Goal: Transaction & Acquisition: Purchase product/service

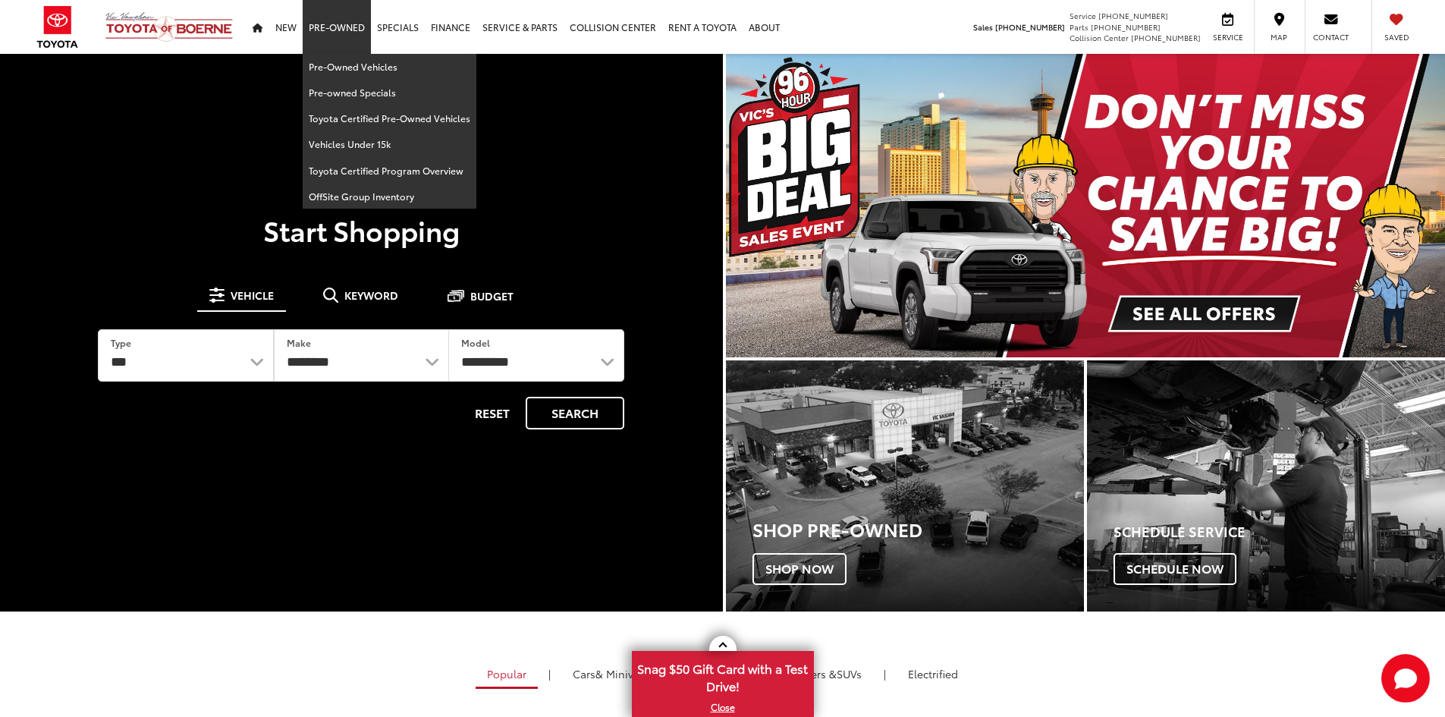
click at [323, 21] on link "Pre-Owned" at bounding box center [337, 27] width 68 height 54
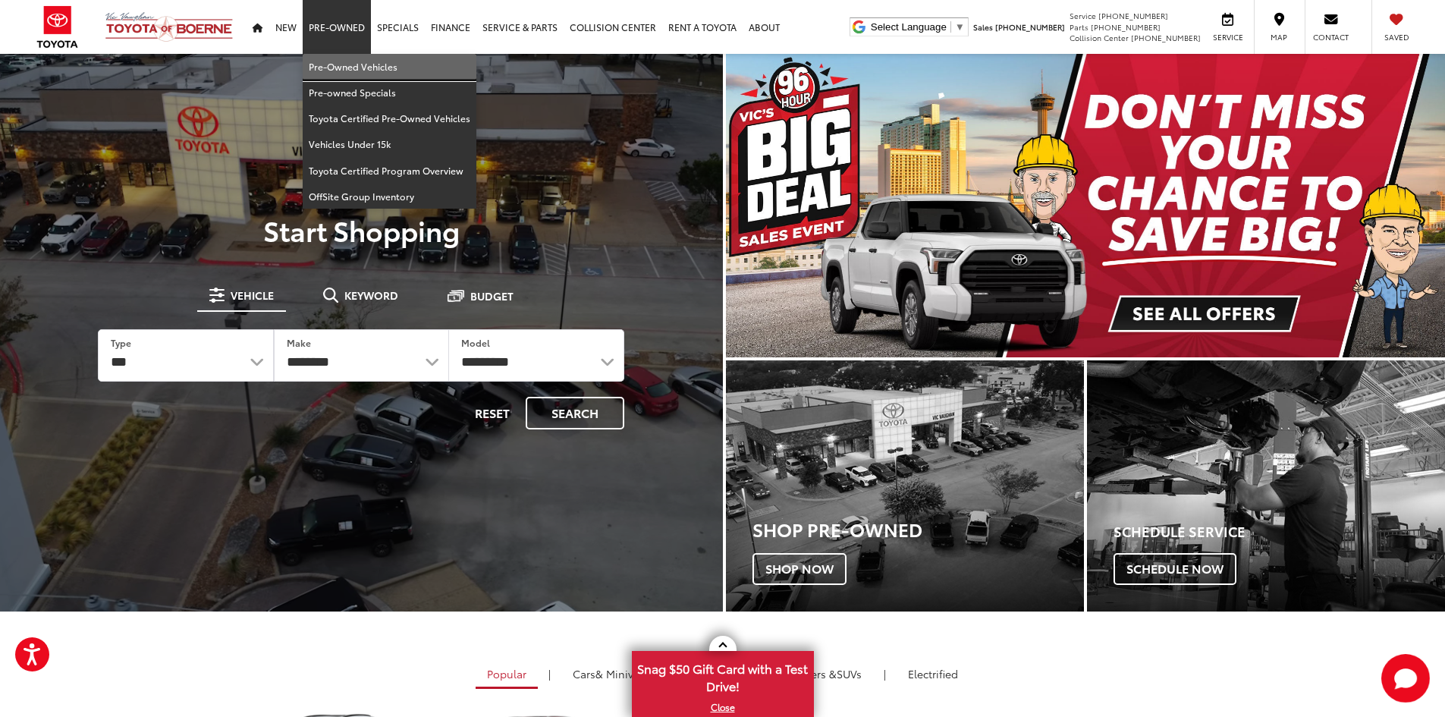
click at [351, 64] on link "Pre-Owned Vehicles" at bounding box center [390, 67] width 174 height 26
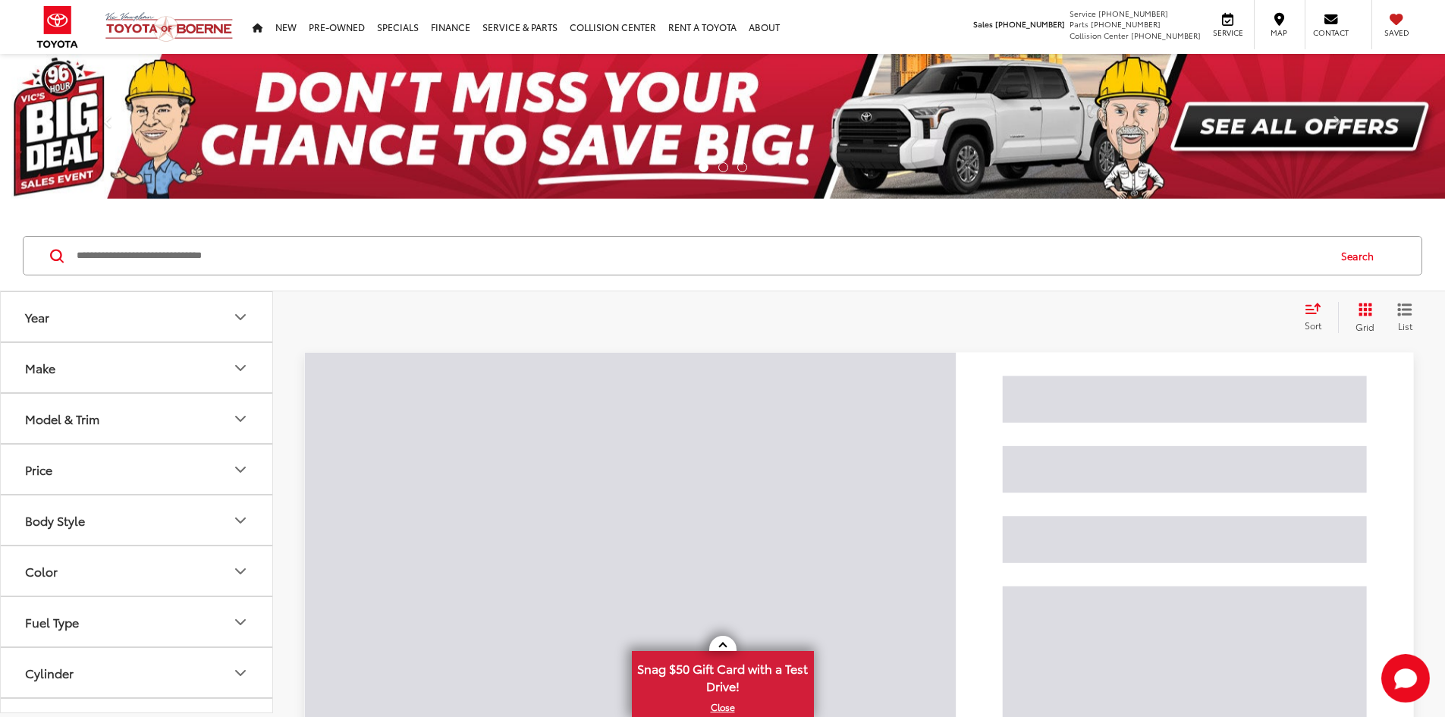
click at [404, 272] on input "Search by Make, Model, or Keyword" at bounding box center [701, 255] width 1252 height 36
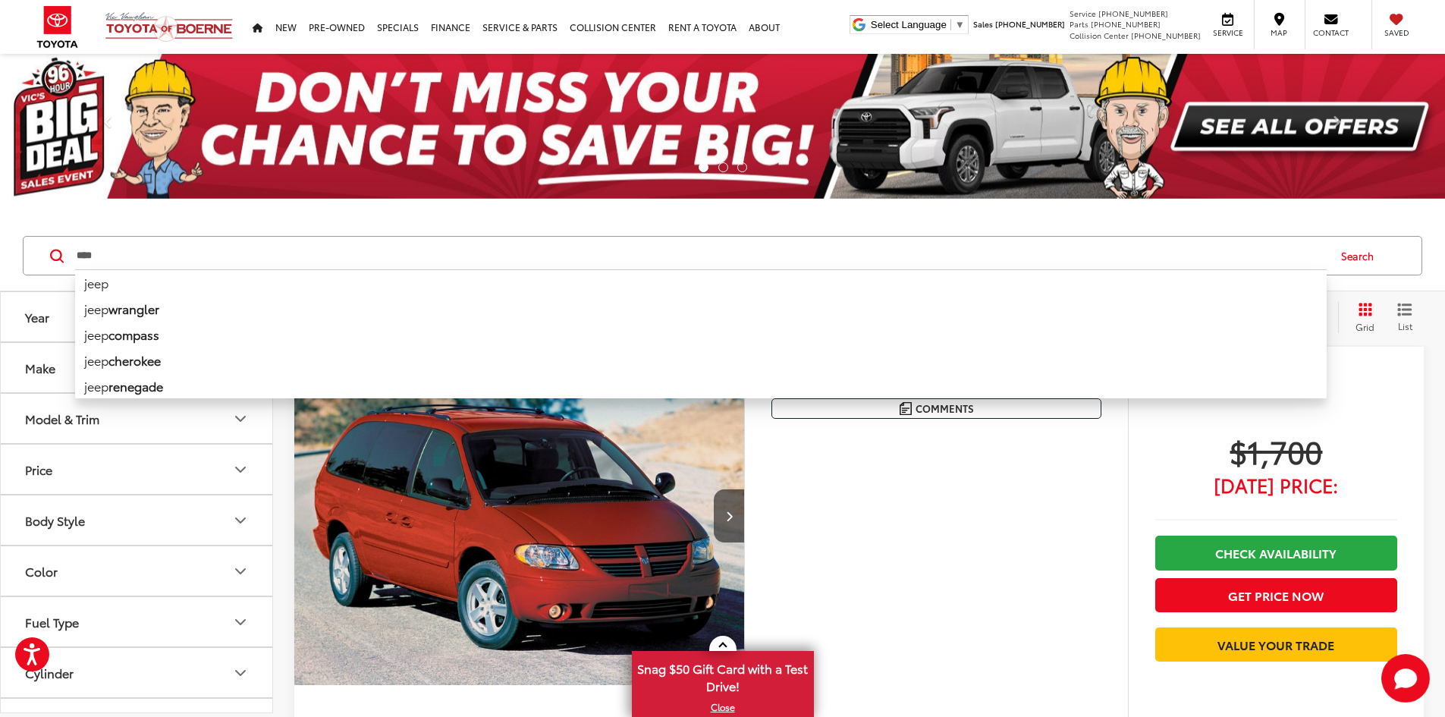
type input "****"
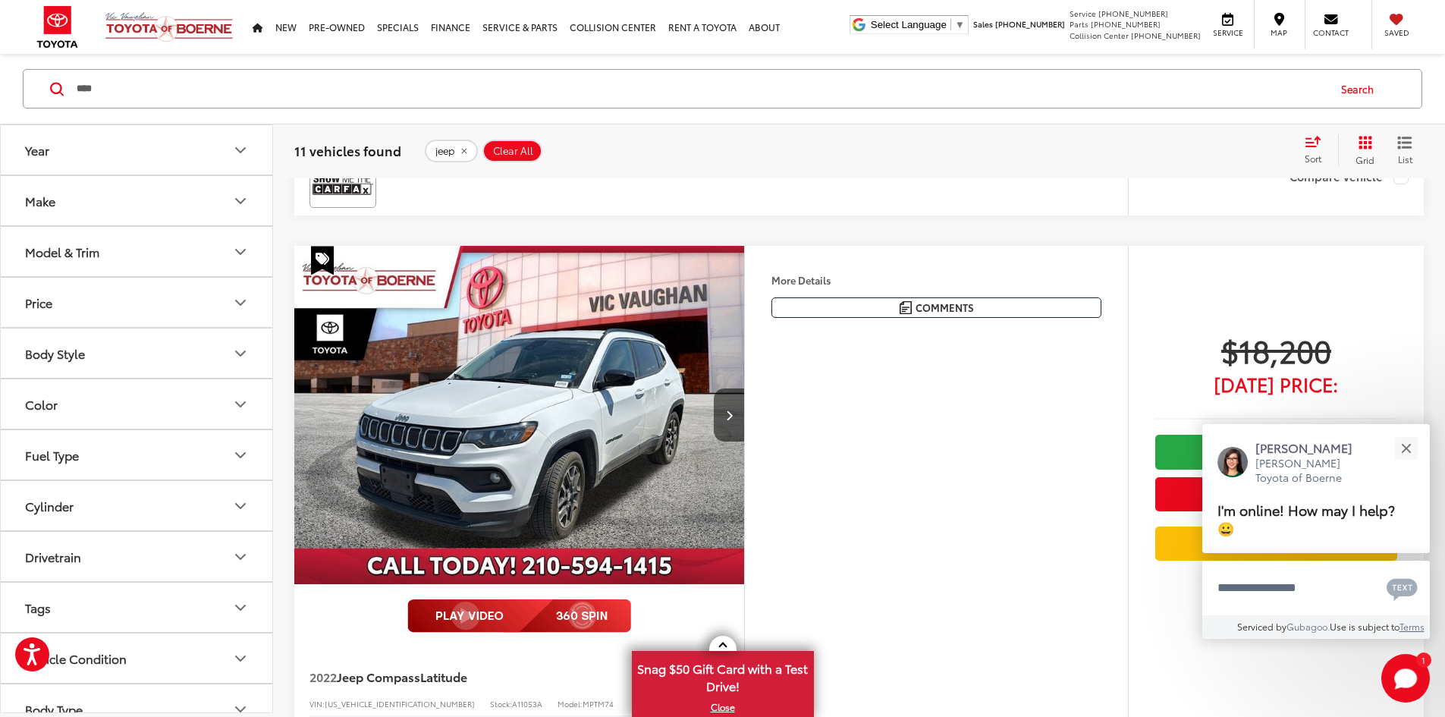
scroll to position [2428, 0]
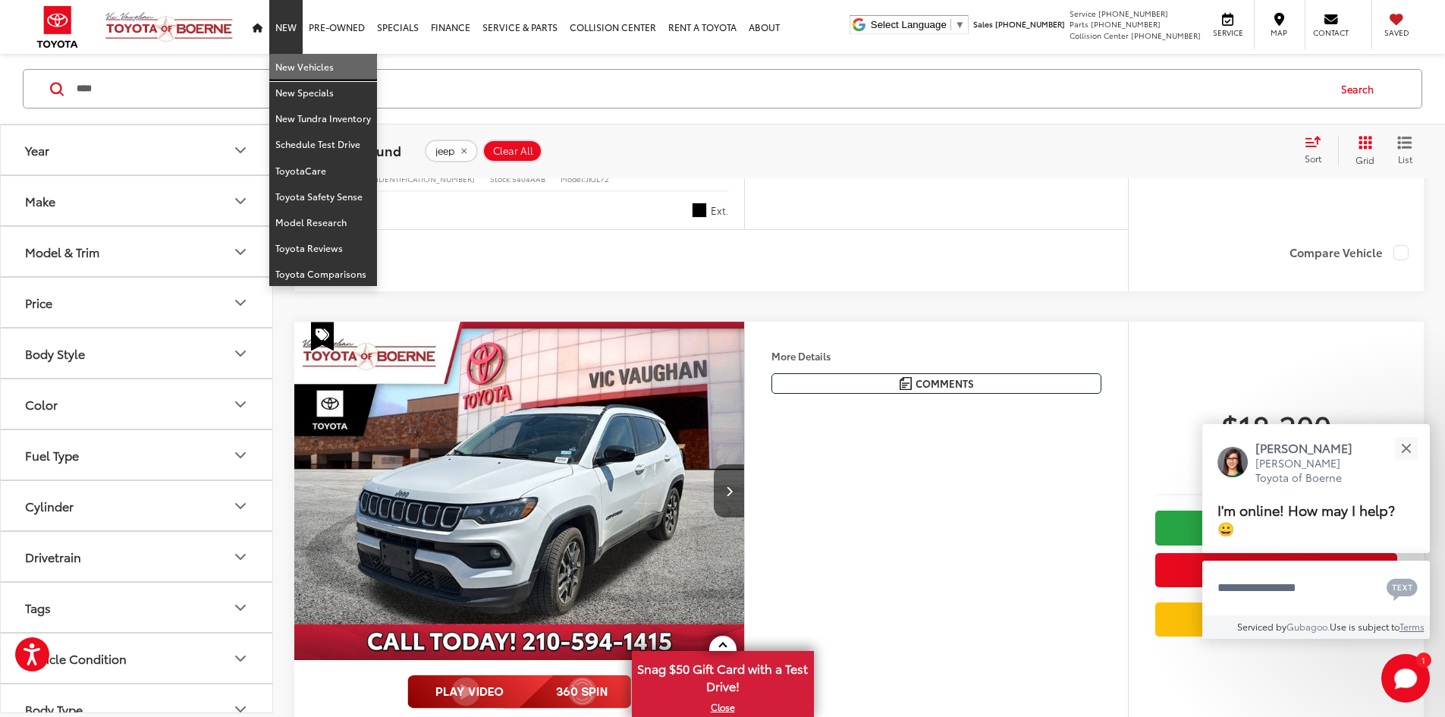
click at [283, 65] on link "New Vehicles" at bounding box center [323, 67] width 108 height 26
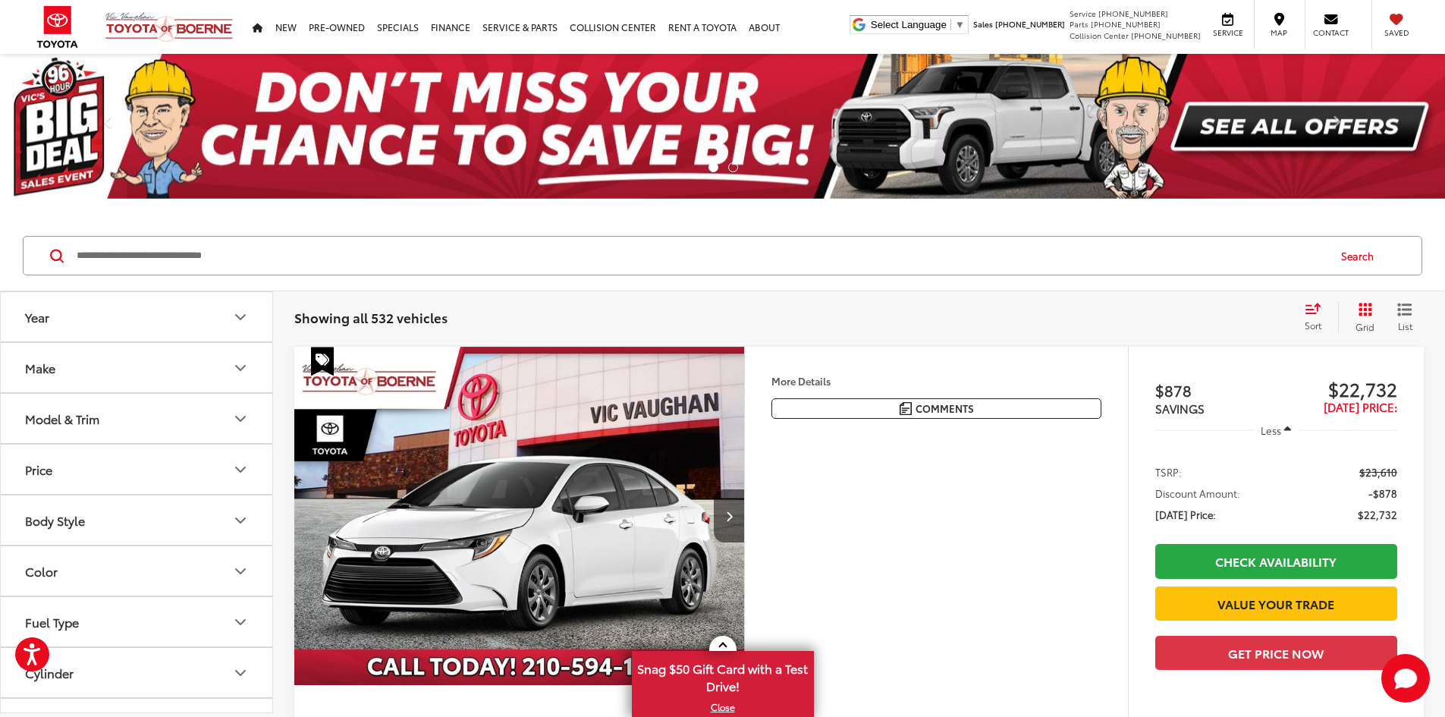
click at [153, 266] on input "Search by Make, Model, or Keyword" at bounding box center [701, 255] width 1252 height 36
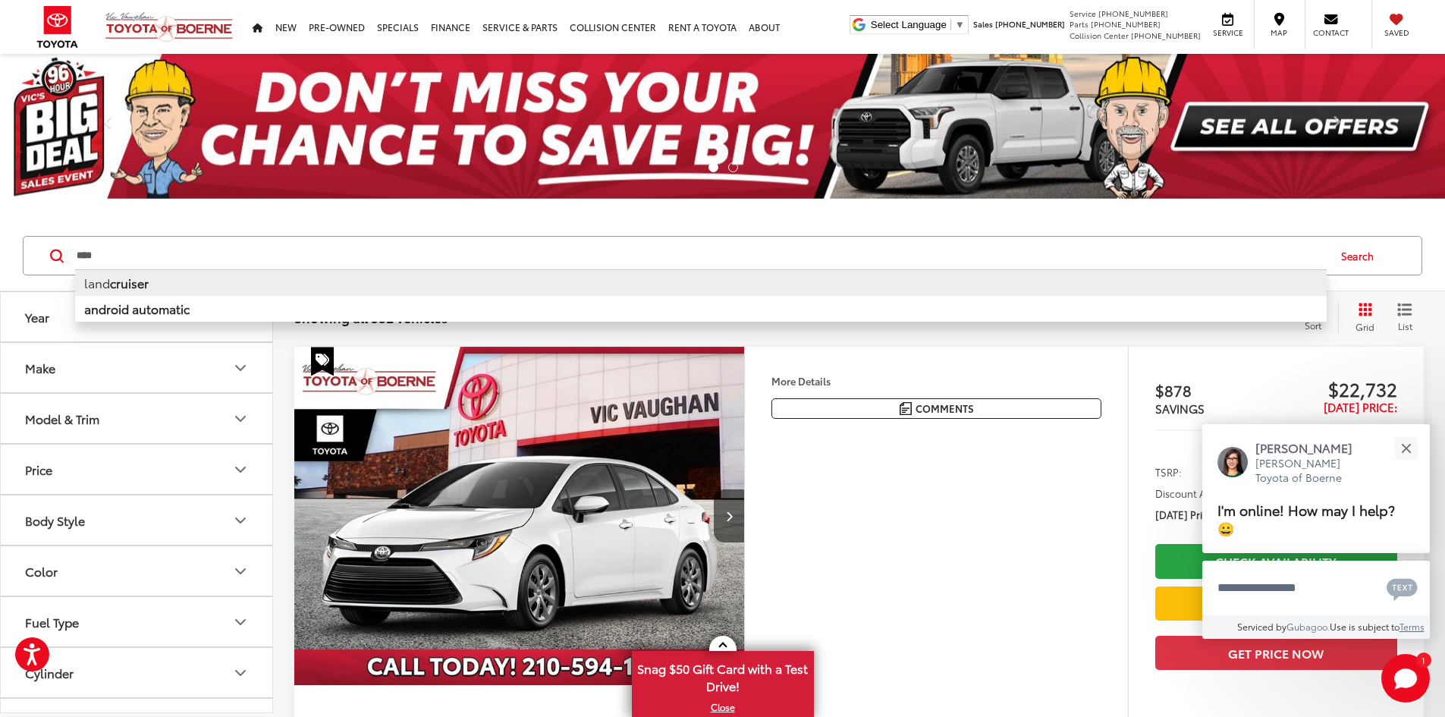
click at [139, 287] on b "cruiser" at bounding box center [129, 282] width 39 height 17
type input "**********"
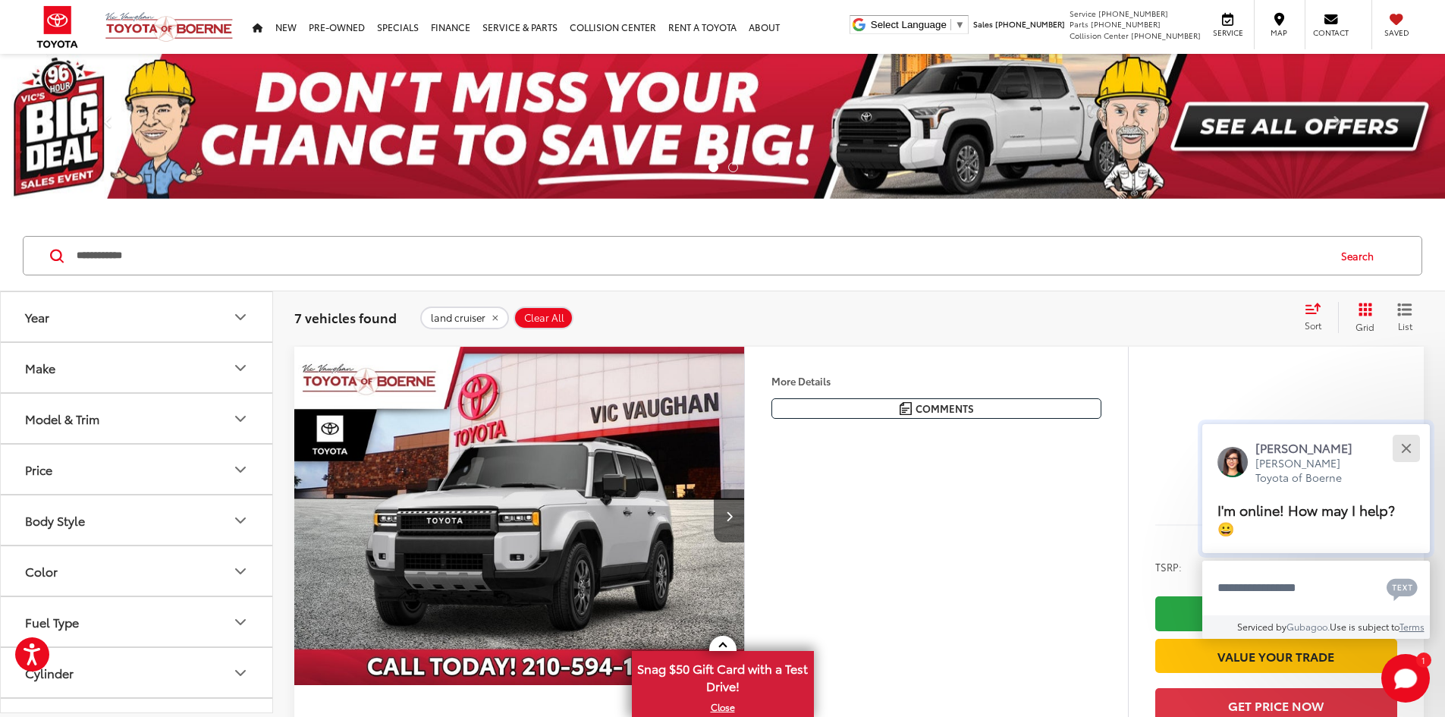
click at [1408, 452] on button "Close" at bounding box center [1406, 448] width 33 height 33
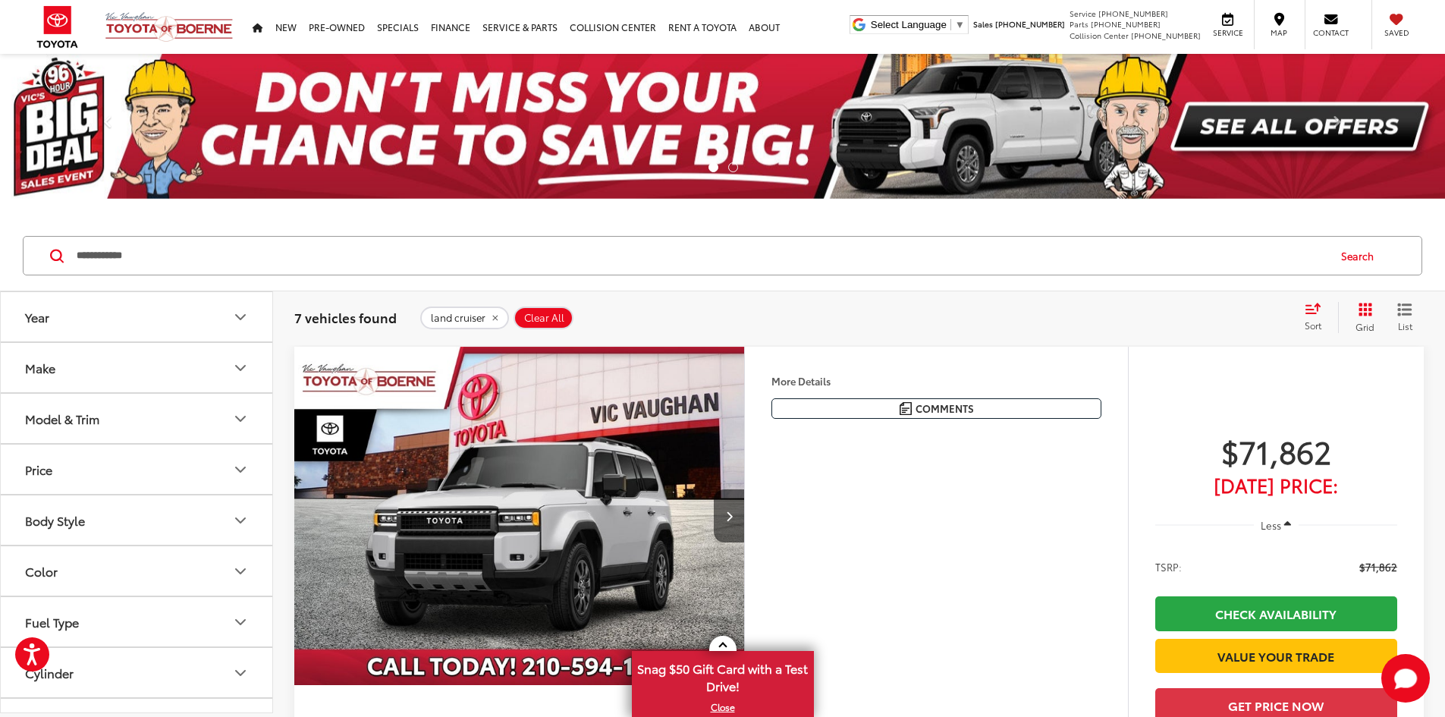
click at [193, 253] on input "**********" at bounding box center [701, 255] width 1252 height 36
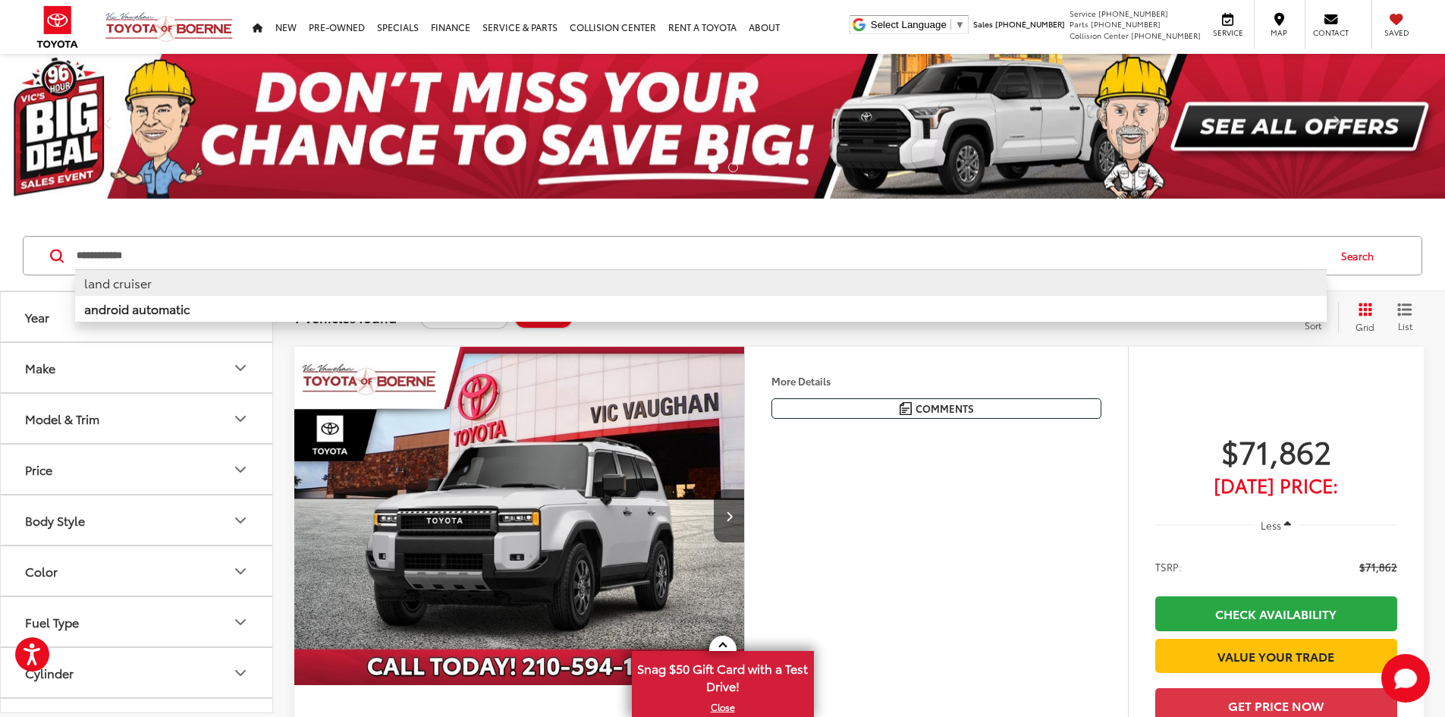
click at [193, 253] on input "**********" at bounding box center [701, 255] width 1252 height 36
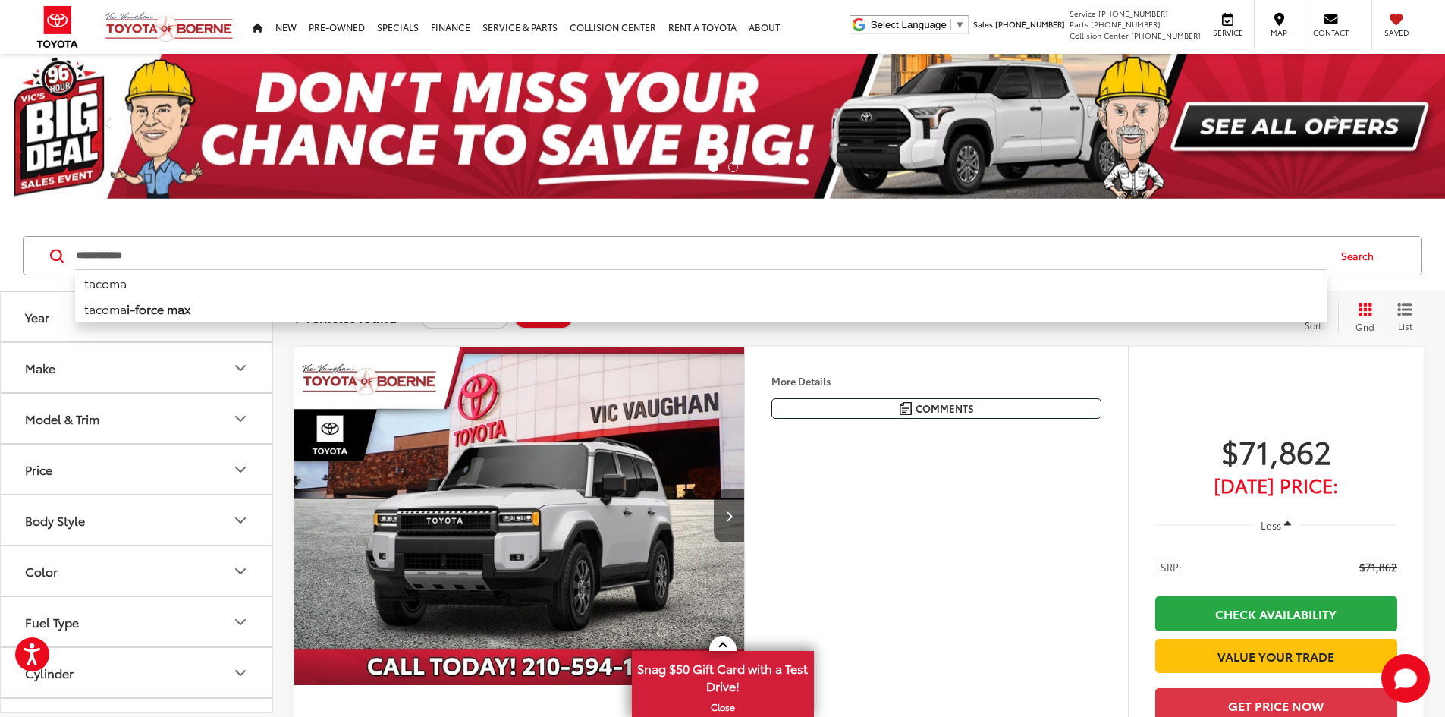
type input "**********"
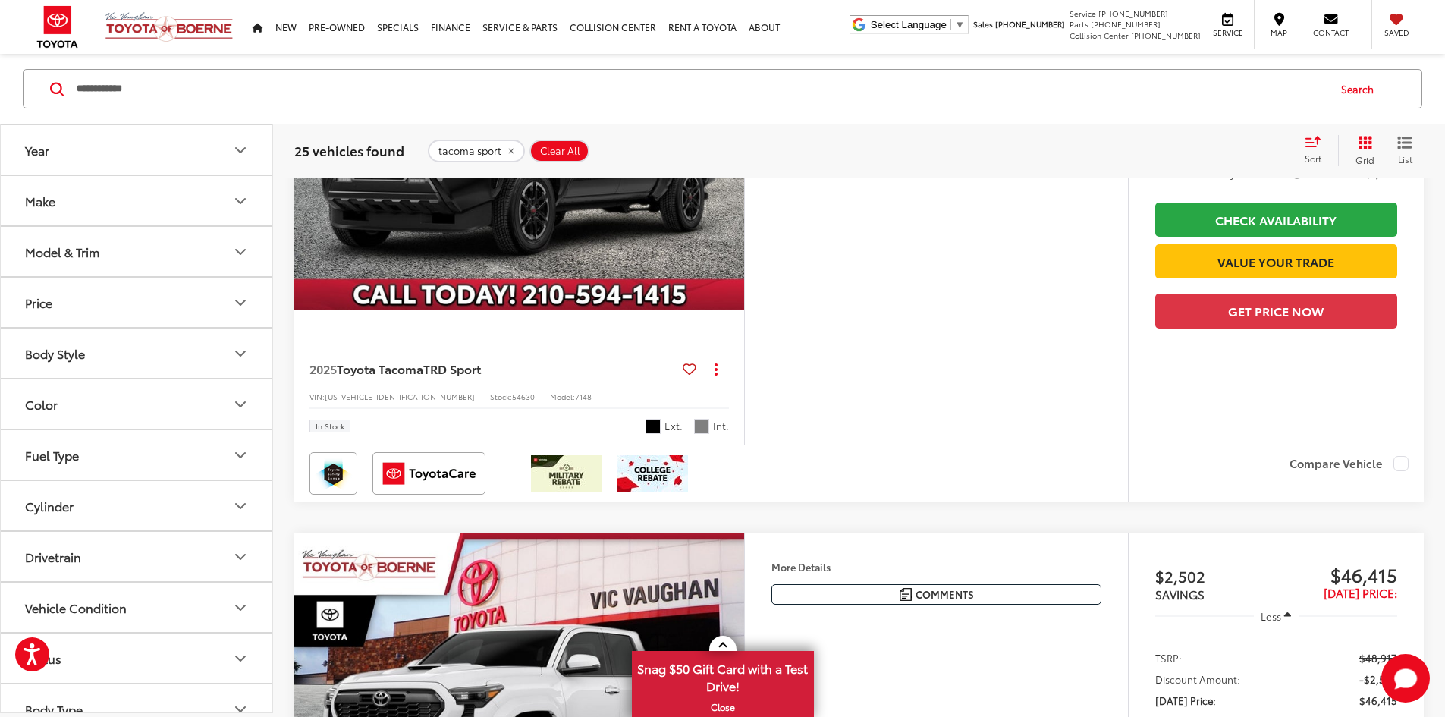
scroll to position [1518, 0]
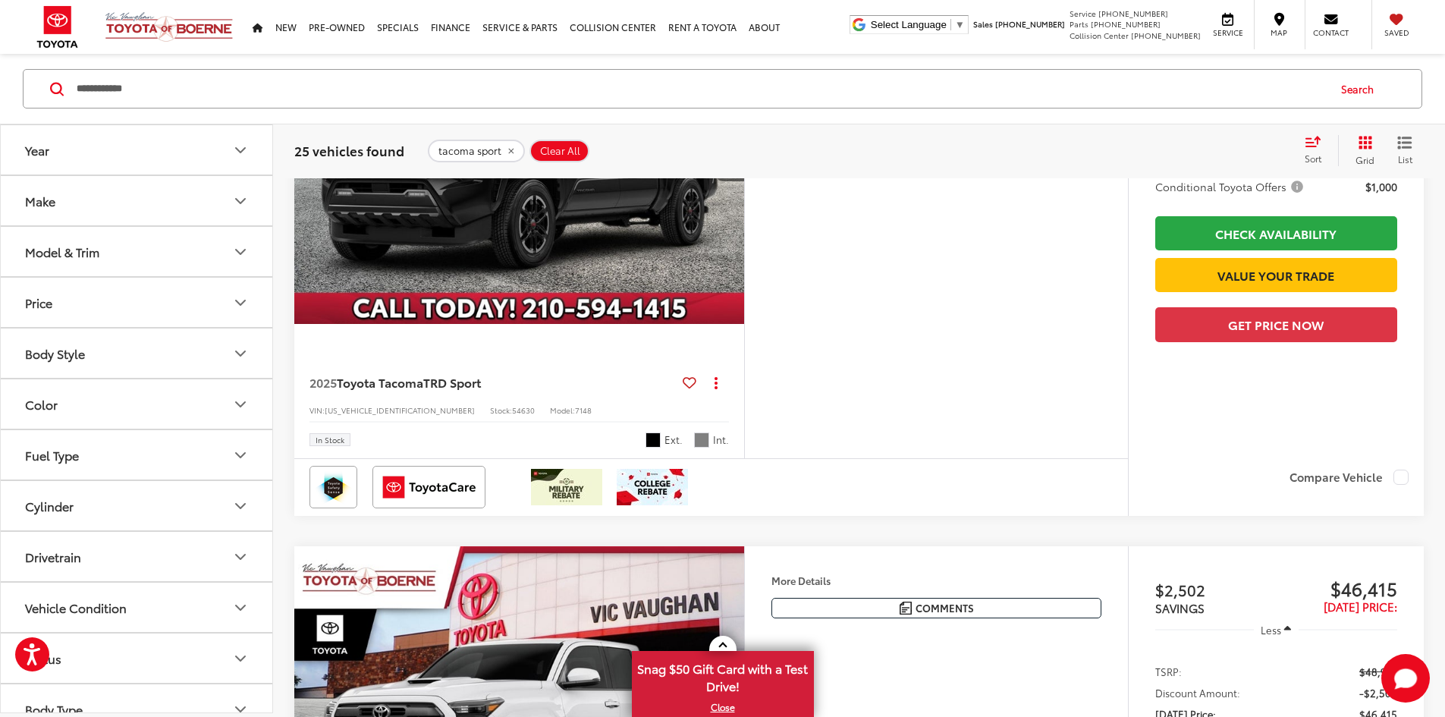
click at [746, 325] on img "2025 Toyota Tacoma TRD Sport 0" at bounding box center [520, 155] width 452 height 339
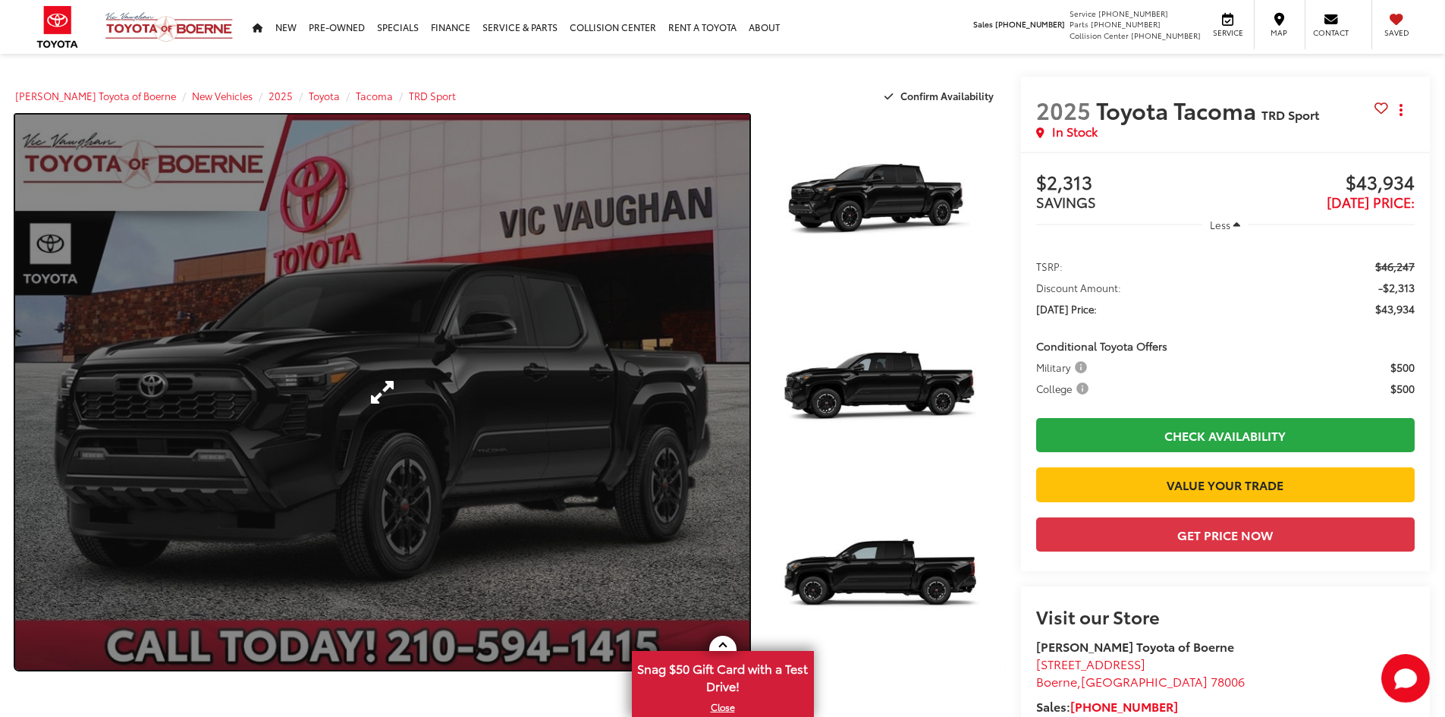
click at [352, 247] on link "Expand Photo 0" at bounding box center [382, 392] width 734 height 555
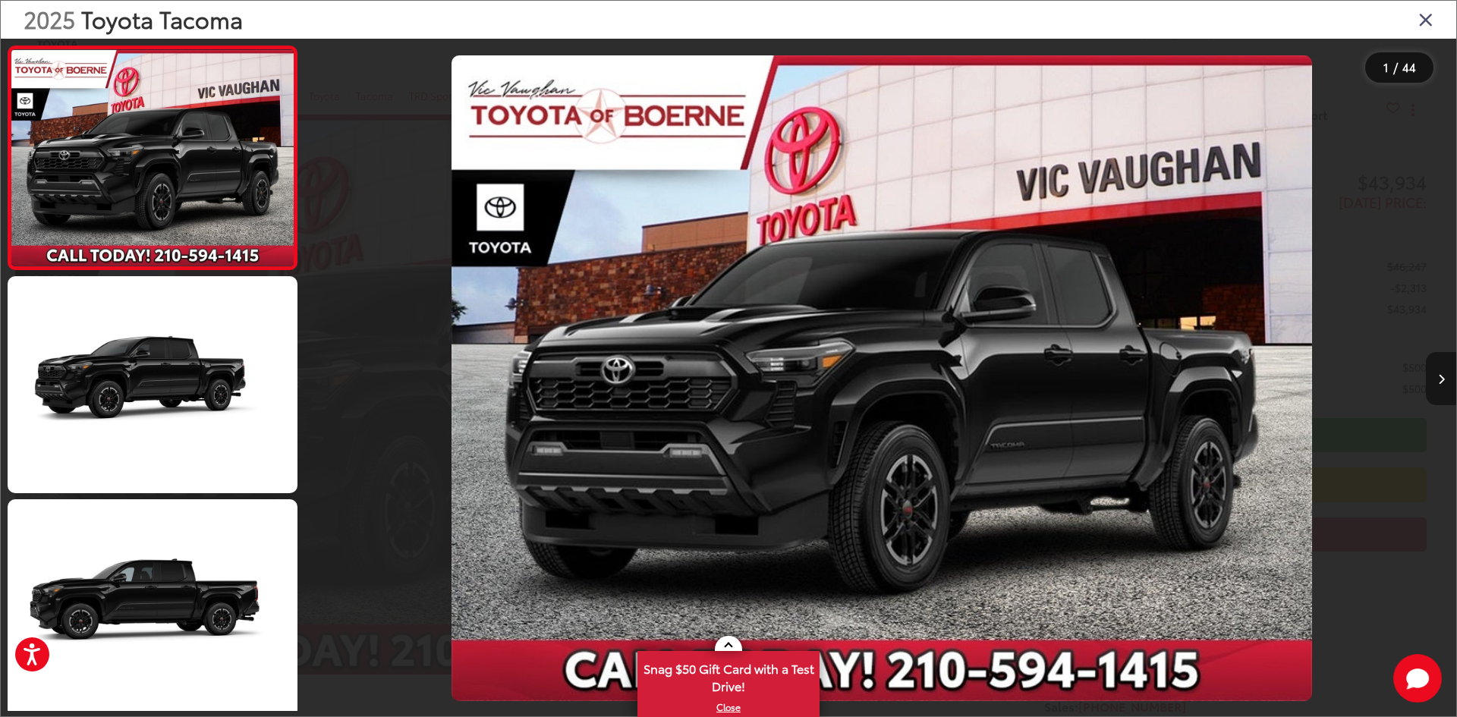
click at [1434, 383] on button "Next image" at bounding box center [1441, 378] width 30 height 53
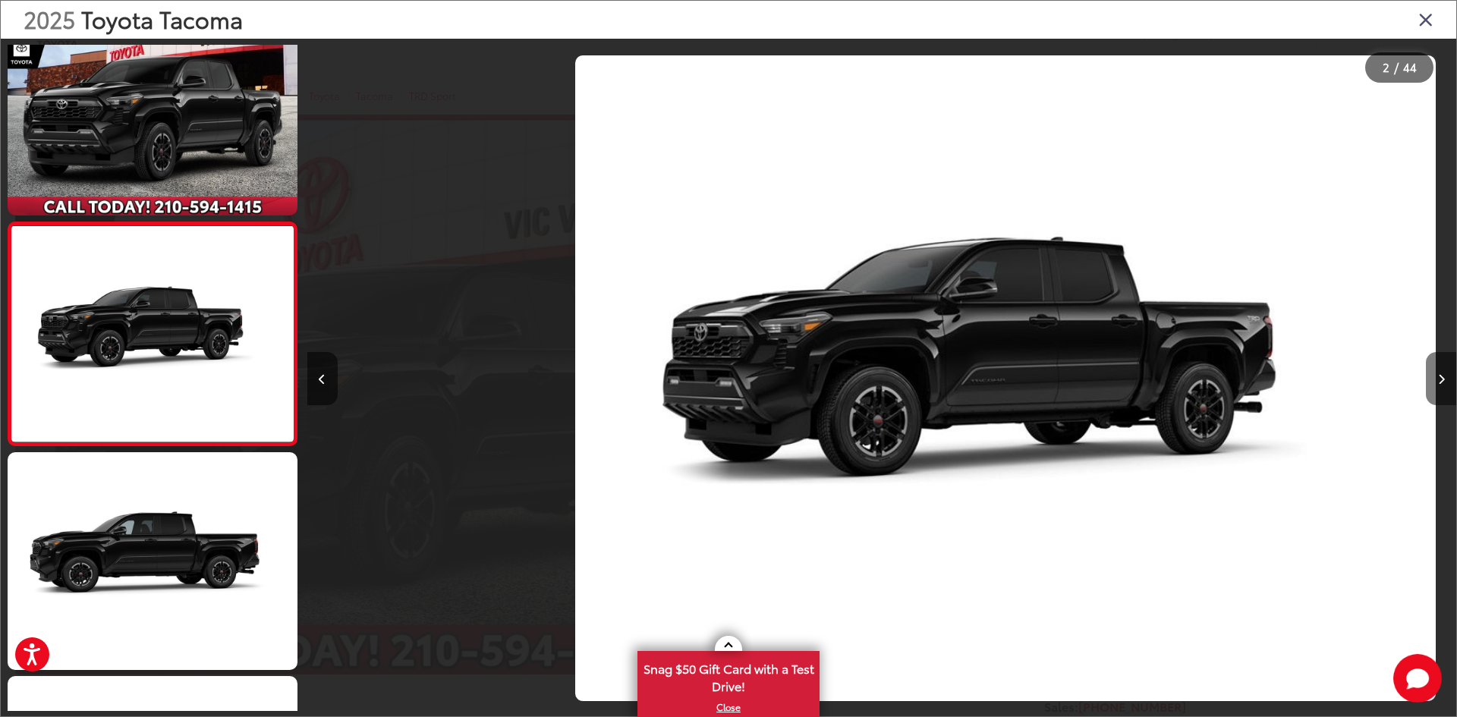
scroll to position [0, 1155]
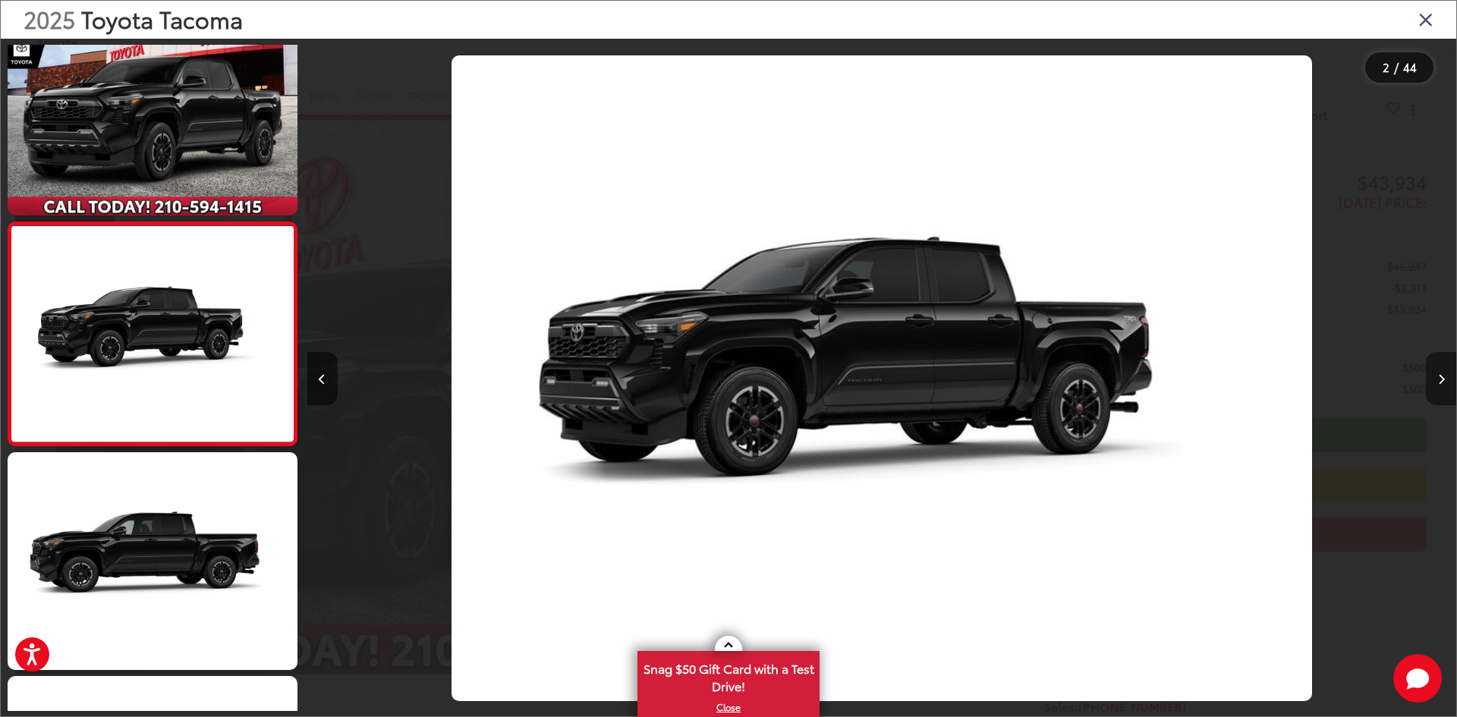
click at [1434, 383] on button "Next image" at bounding box center [1441, 378] width 30 height 53
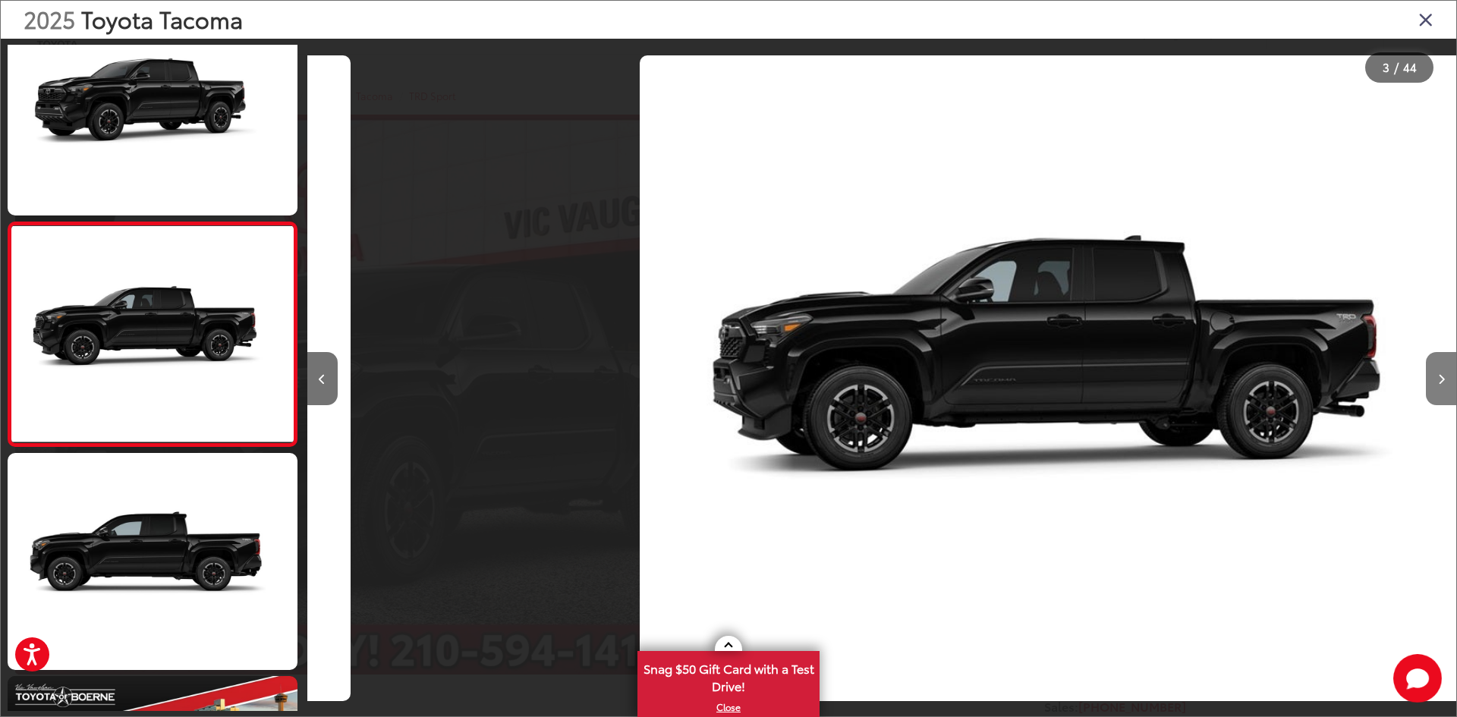
scroll to position [0, 2299]
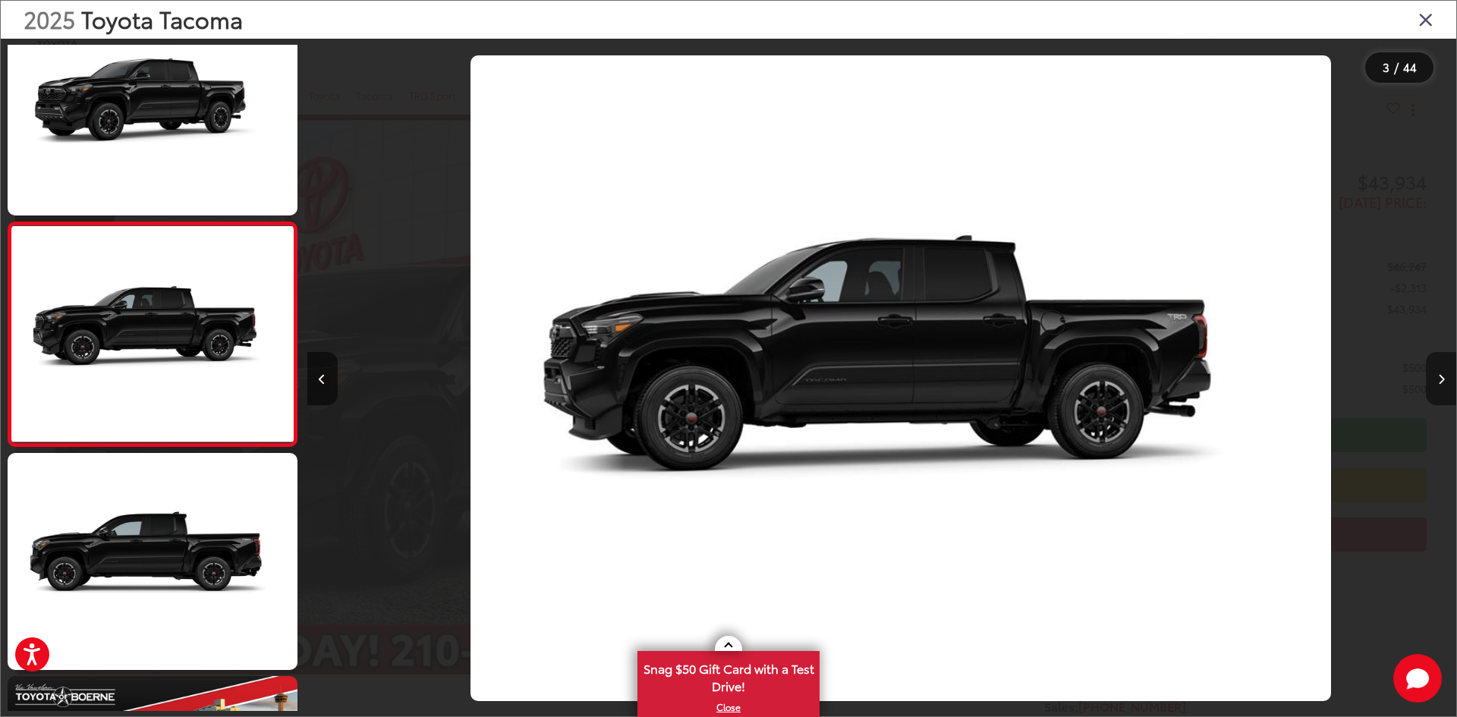
click at [1434, 383] on button "Next image" at bounding box center [1441, 378] width 30 height 53
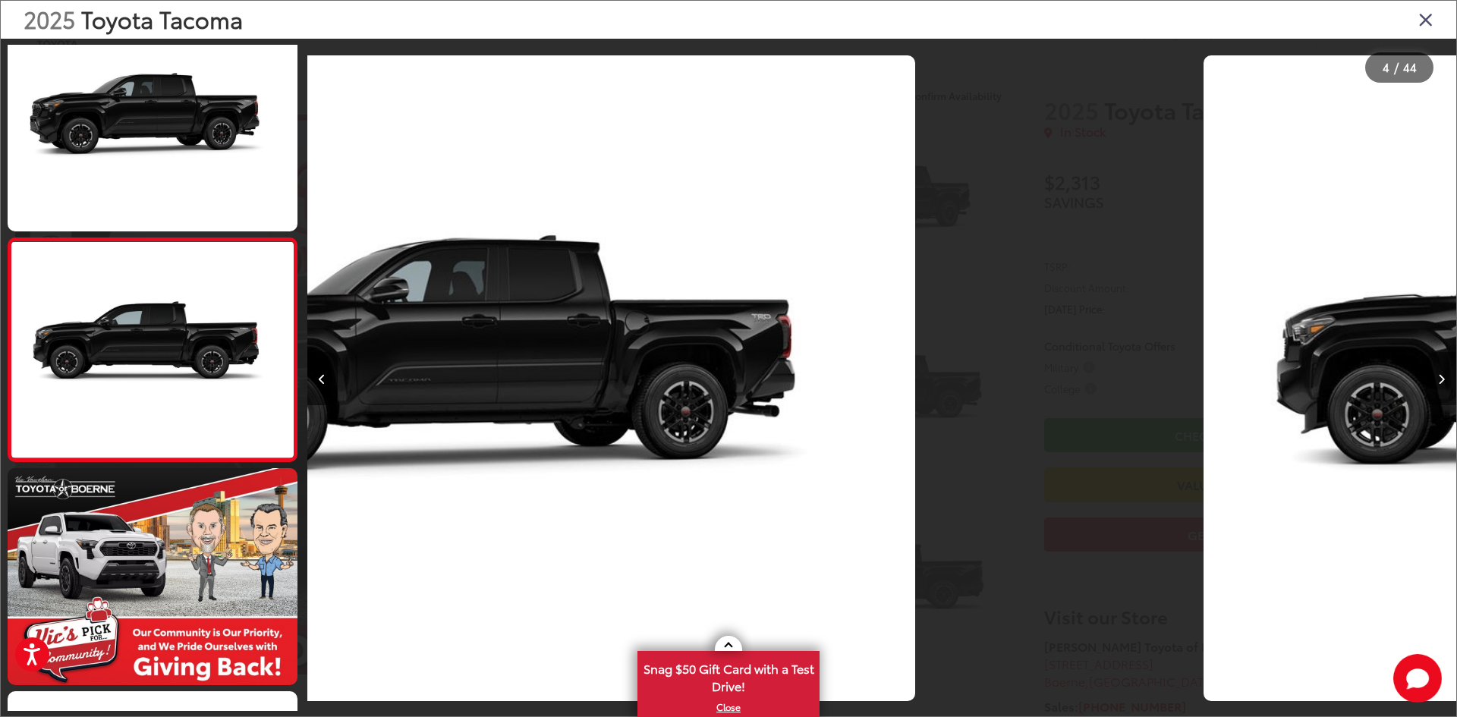
scroll to position [494, 0]
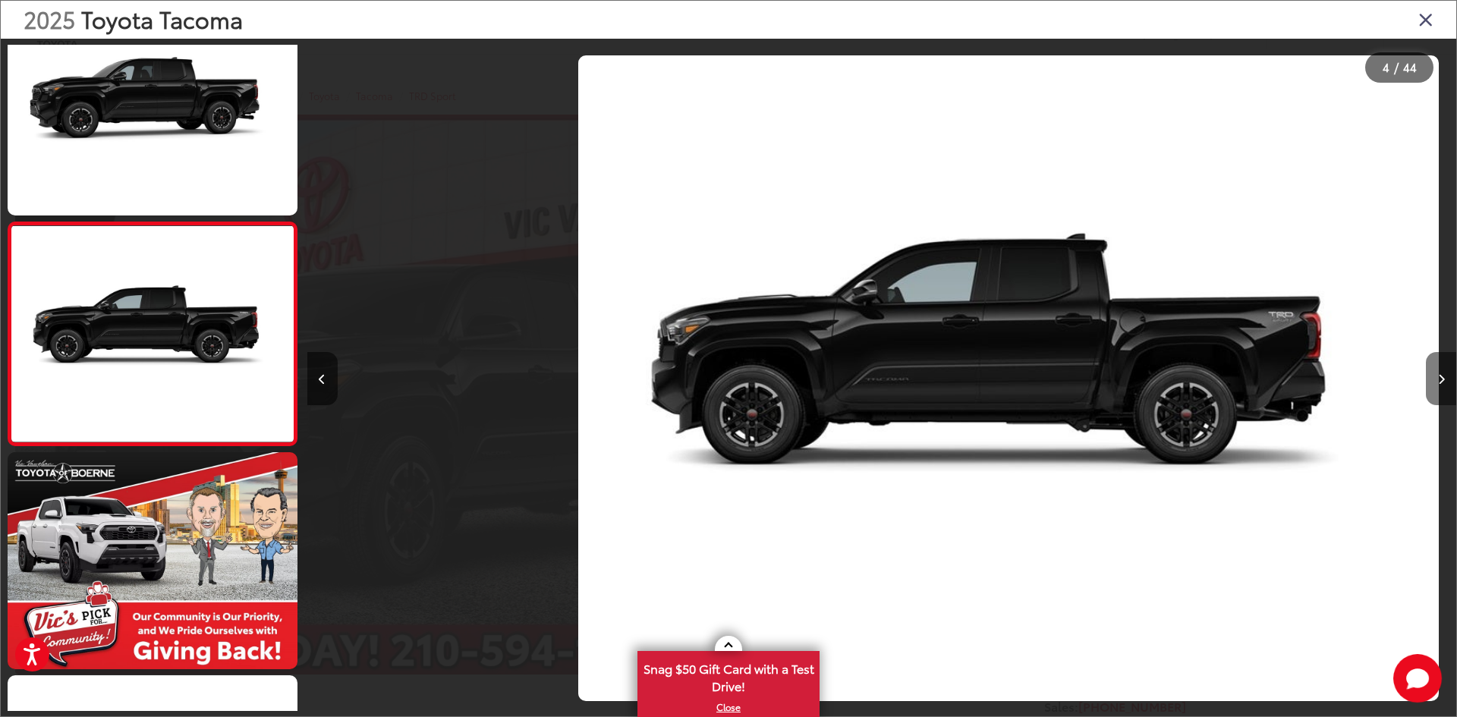
click at [1434, 383] on button "Next image" at bounding box center [1441, 378] width 30 height 53
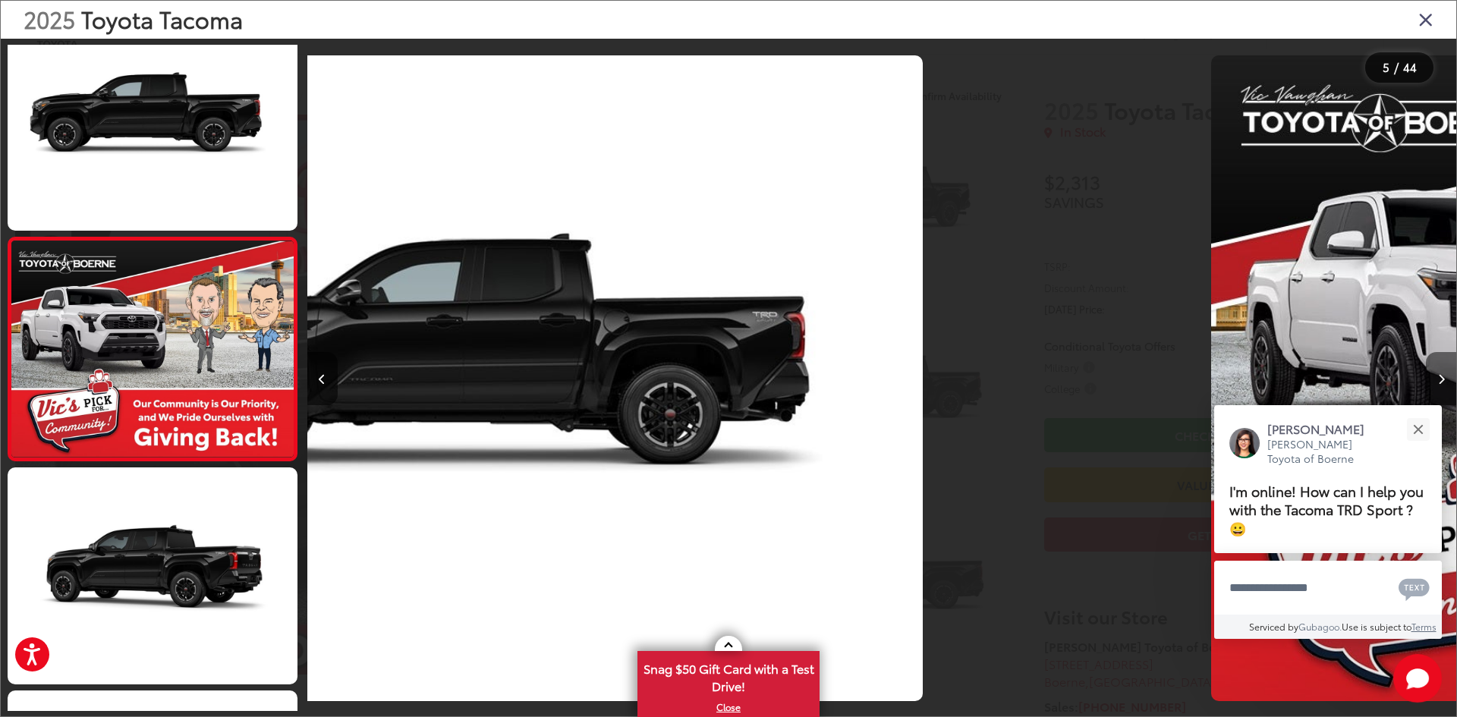
scroll to position [717, 0]
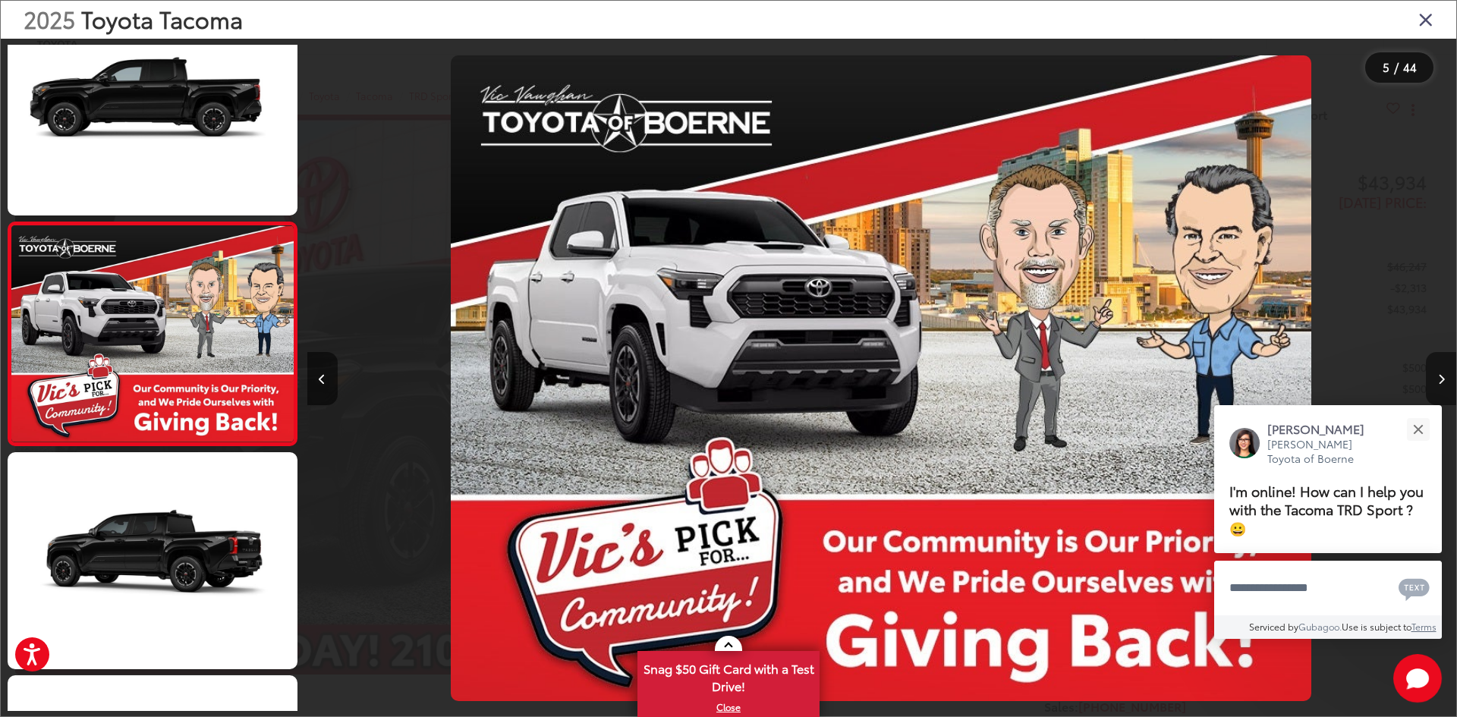
click at [1434, 383] on button "Next image" at bounding box center [1441, 378] width 30 height 53
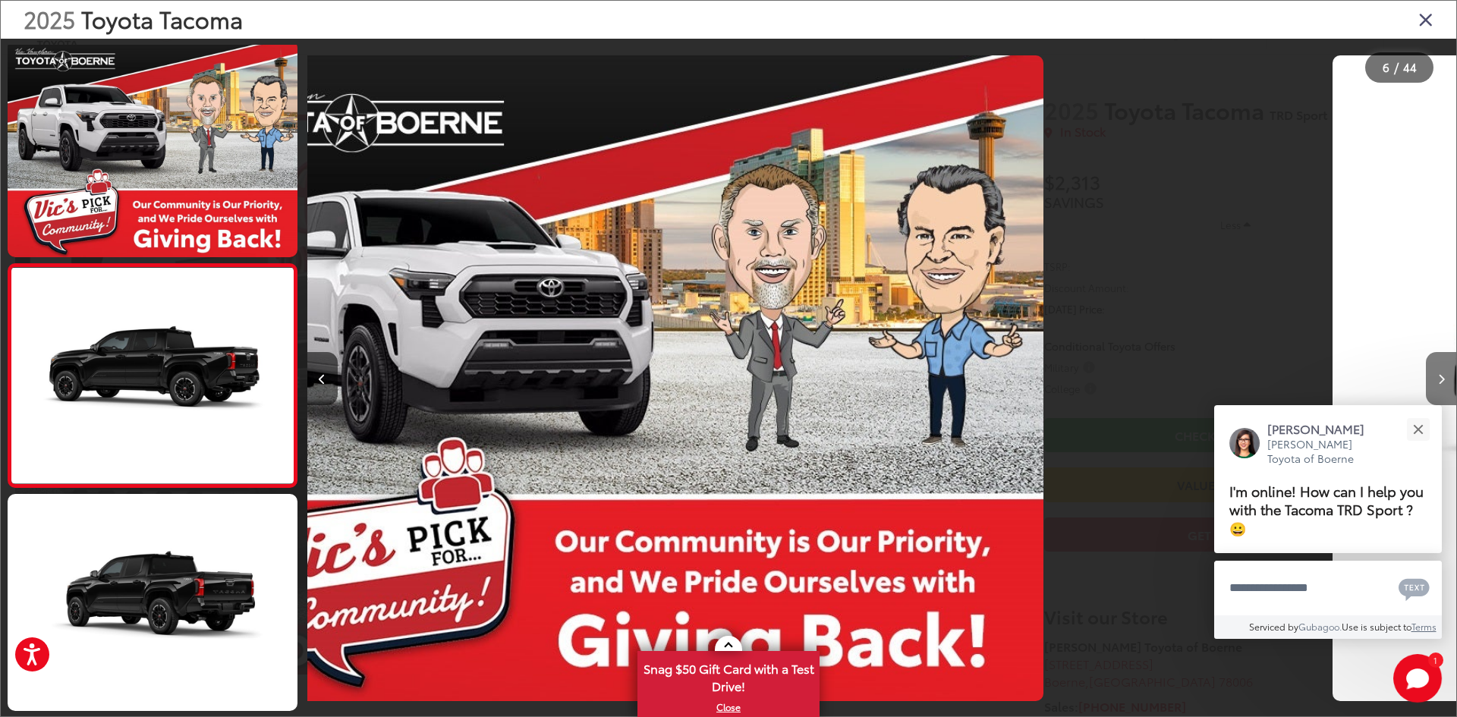
scroll to position [940, 0]
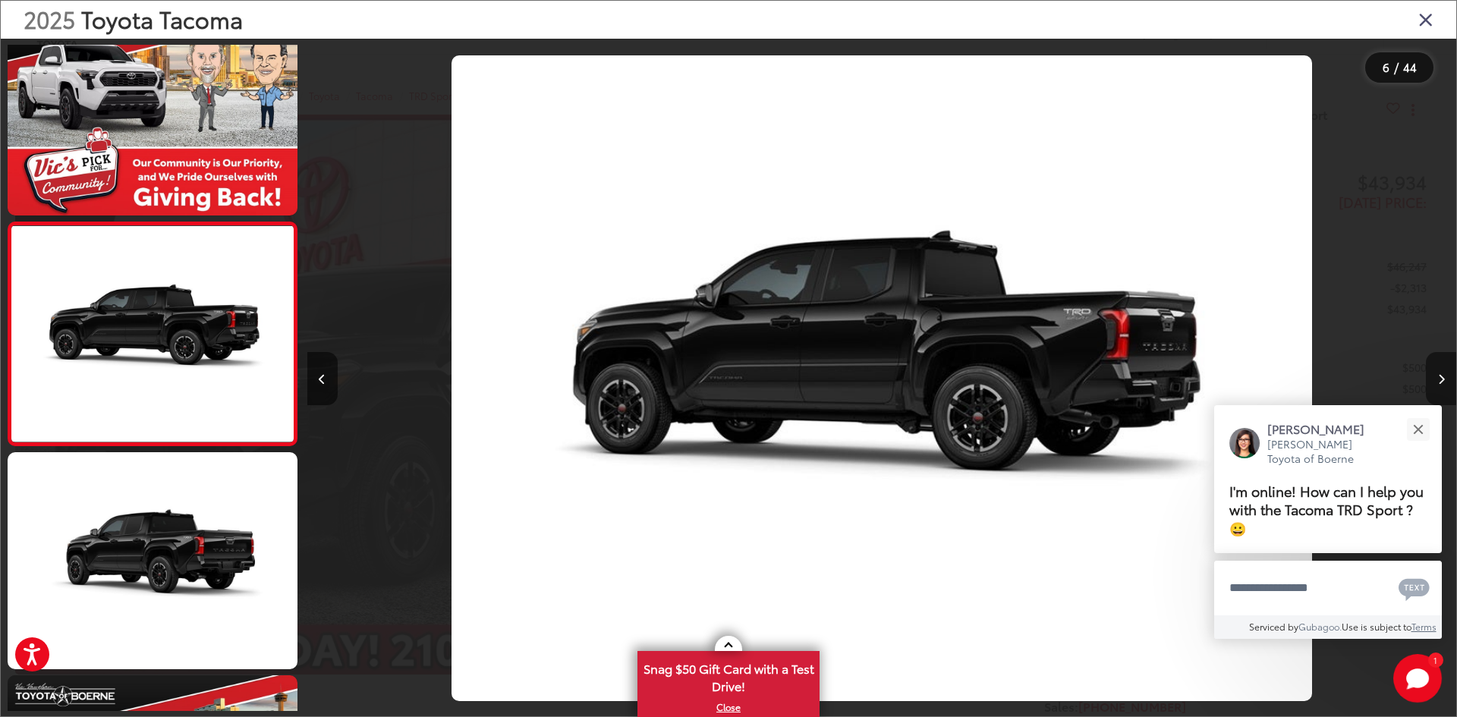
click at [1434, 383] on button "Next image" at bounding box center [1441, 378] width 30 height 53
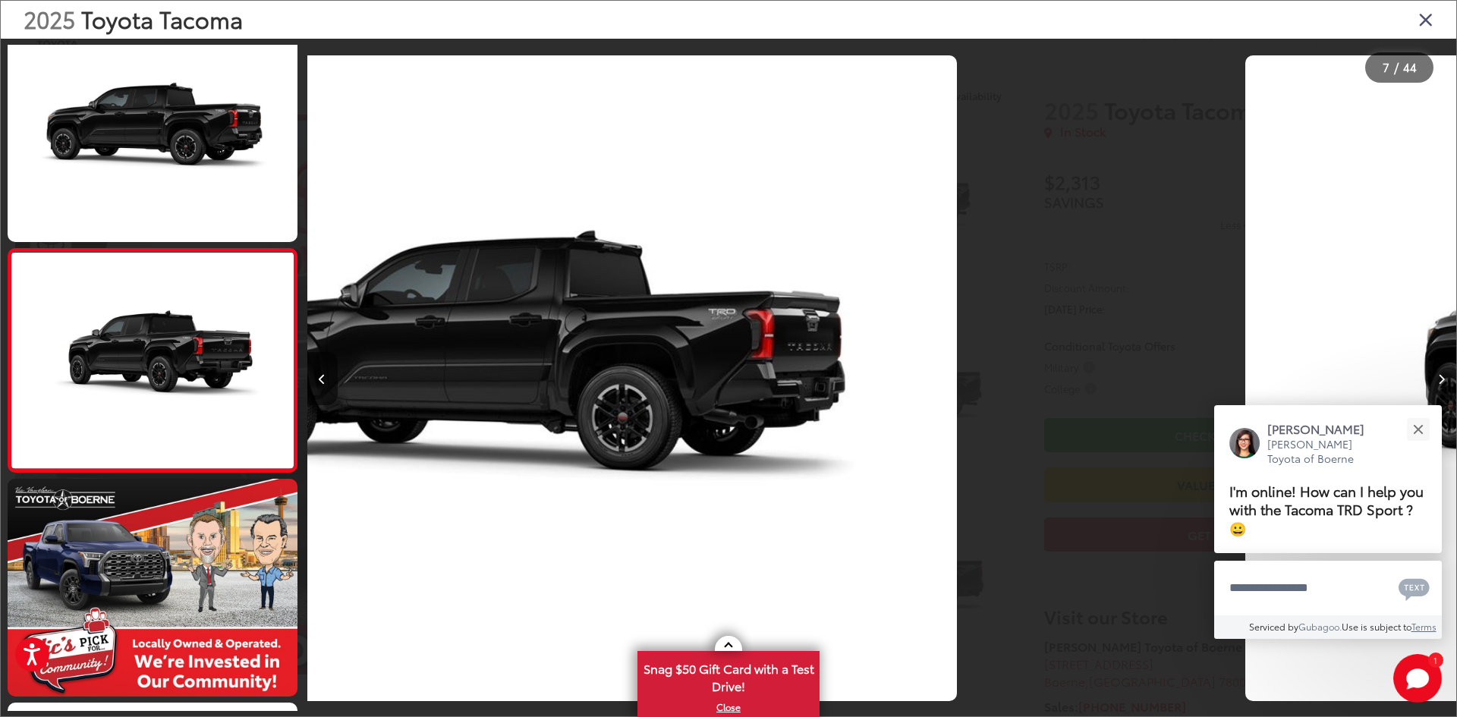
scroll to position [1163, 0]
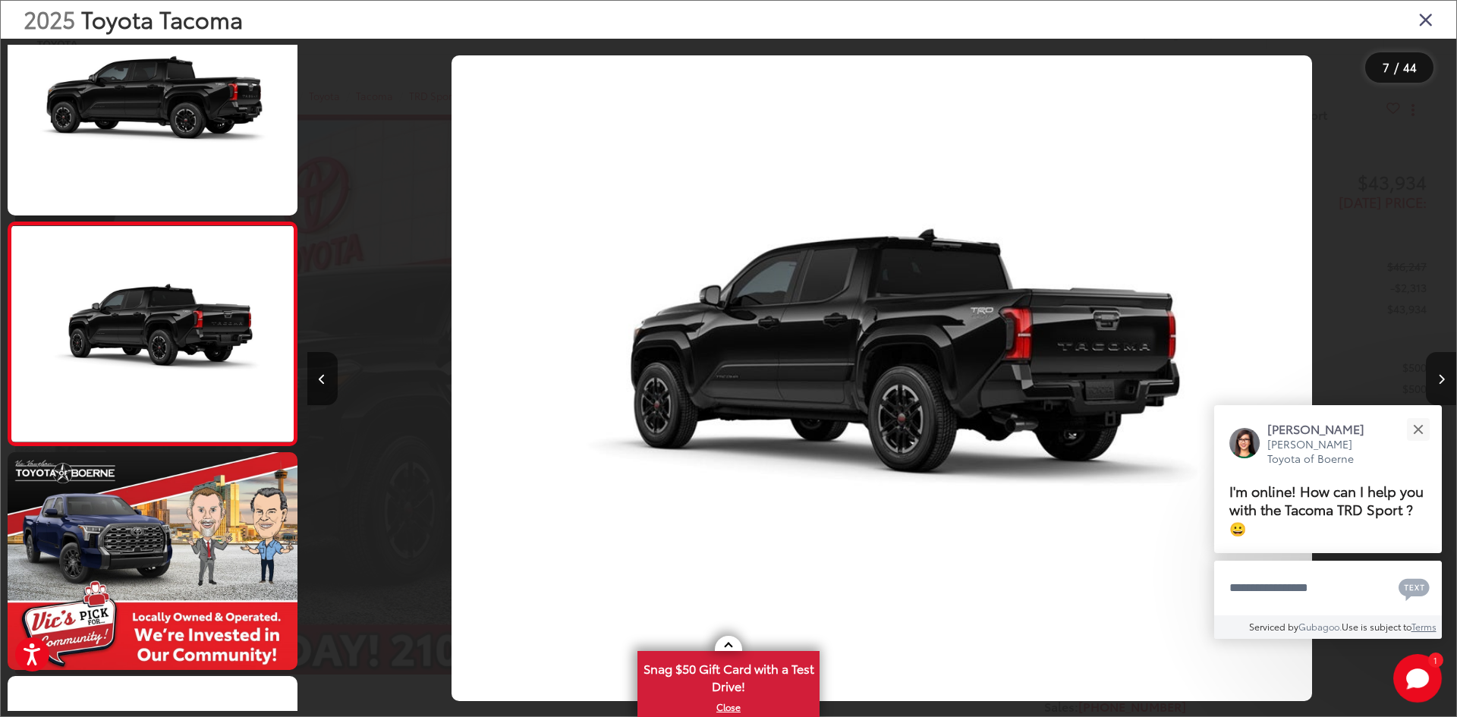
click at [1434, 383] on button "Next image" at bounding box center [1441, 378] width 30 height 53
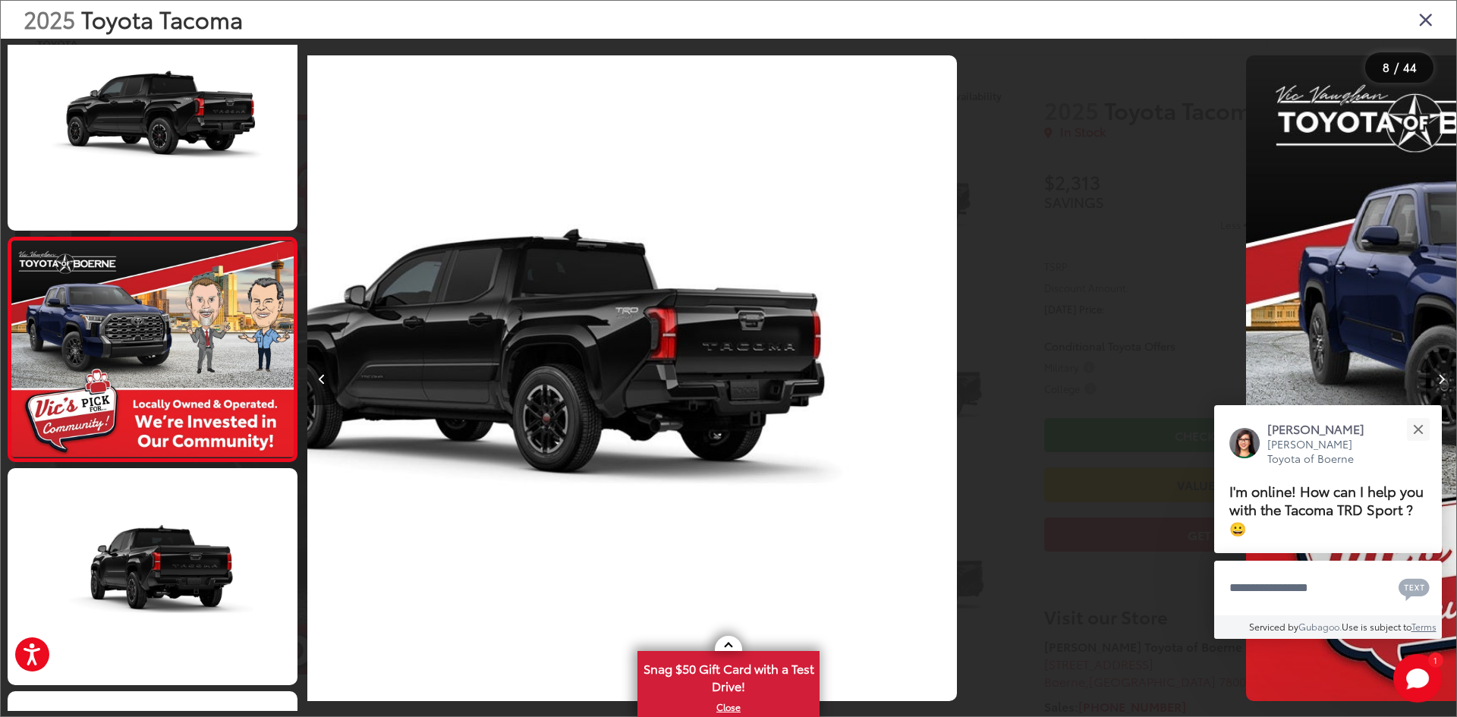
scroll to position [0, 0]
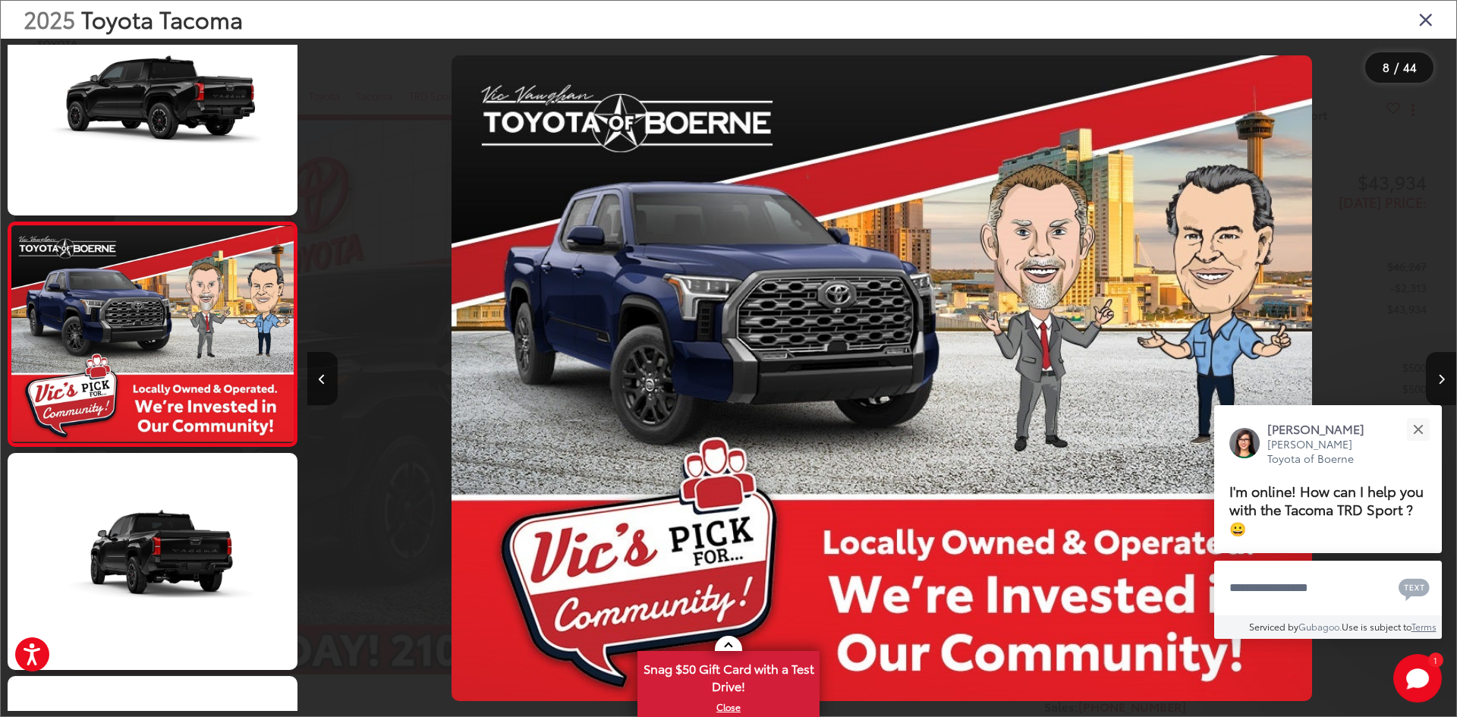
click at [1426, 14] on icon "Close gallery" at bounding box center [1425, 19] width 15 height 20
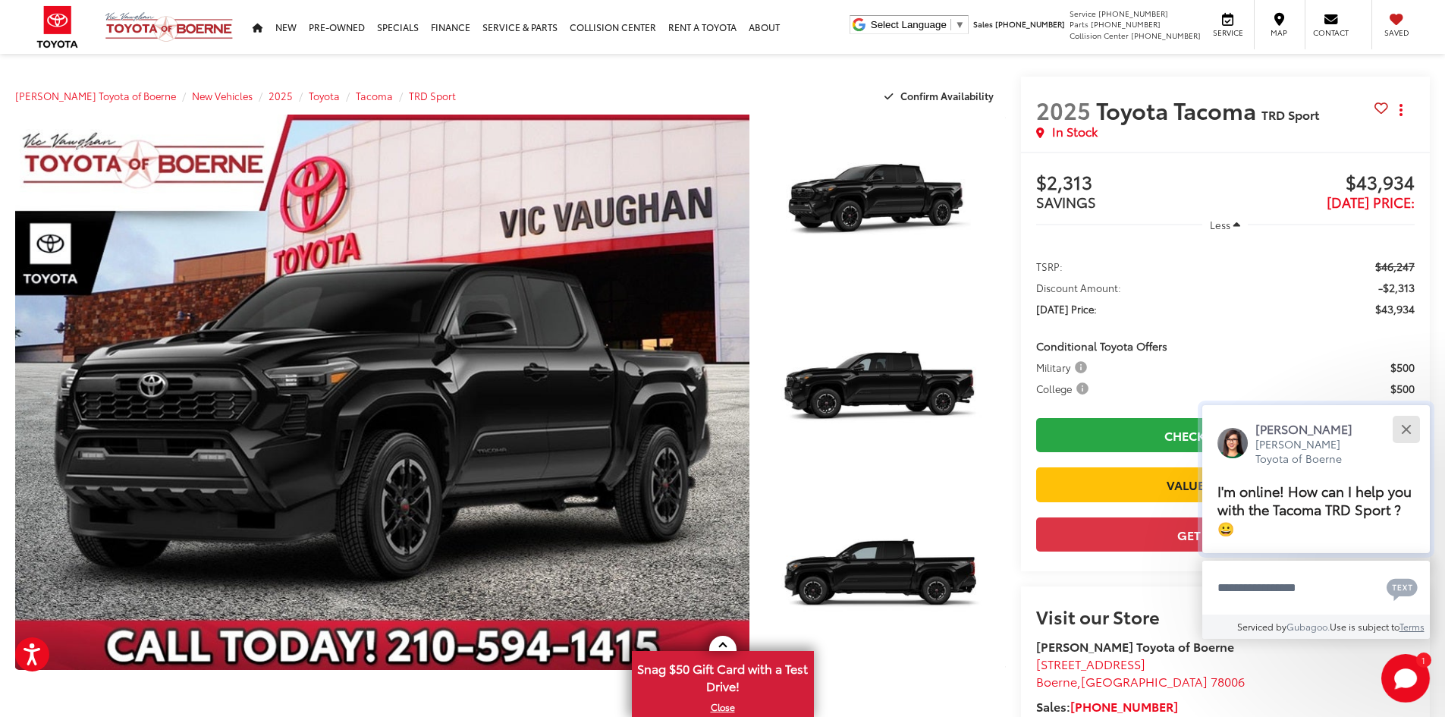
click at [1409, 434] on button "Close" at bounding box center [1406, 429] width 33 height 33
